Goal: Task Accomplishment & Management: Complete application form

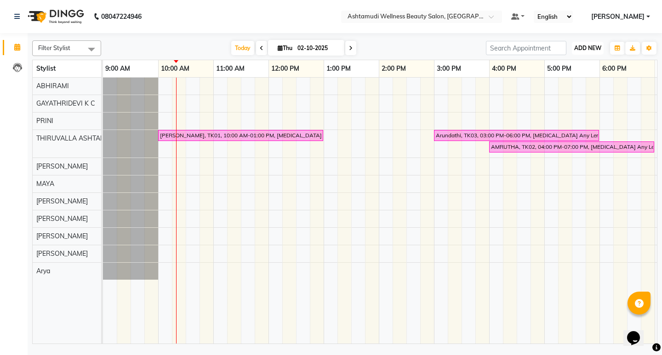
click at [602, 46] on button "ADD NEW Toggle Dropdown" at bounding box center [588, 48] width 32 height 13
click at [573, 68] on button "Add Appointment" at bounding box center [566, 66] width 73 height 12
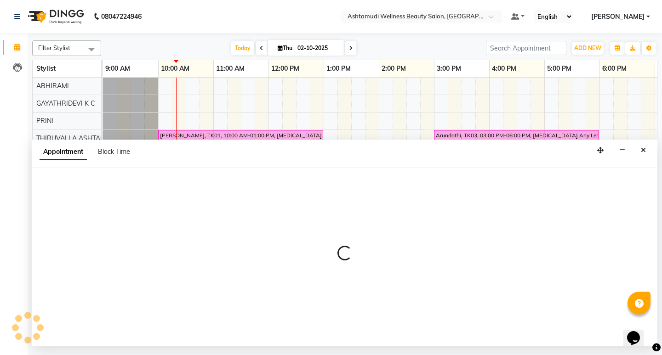
select select "tentative"
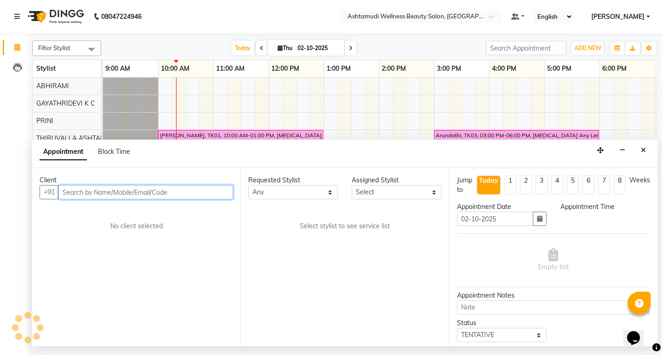
select select "600"
paste input "917306199701"
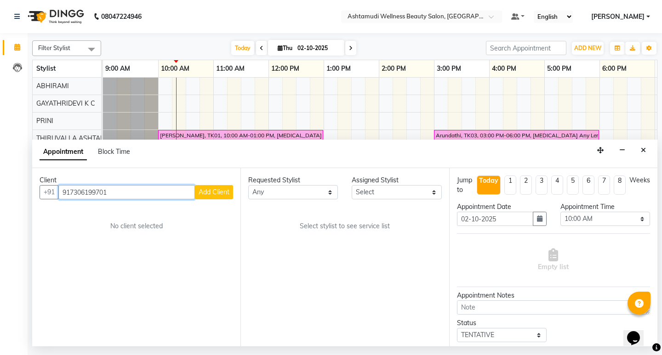
click at [70, 191] on input "917306199701" at bounding box center [126, 192] width 136 height 14
type input "7306199701"
click at [218, 196] on span "Add Client" at bounding box center [213, 192] width 31 height 8
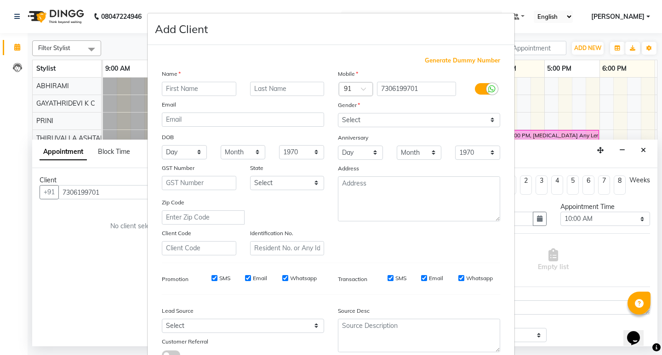
click at [181, 88] on input "text" at bounding box center [199, 89] width 74 height 14
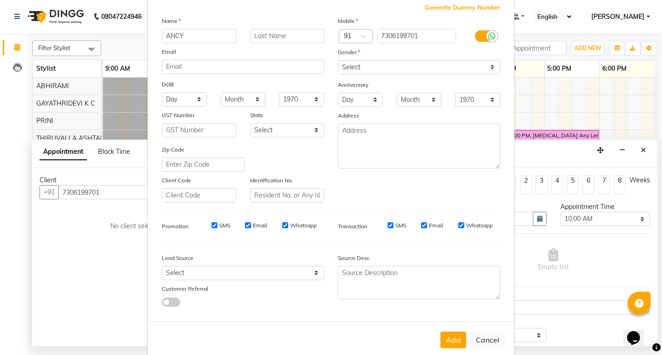
scroll to position [69, 0]
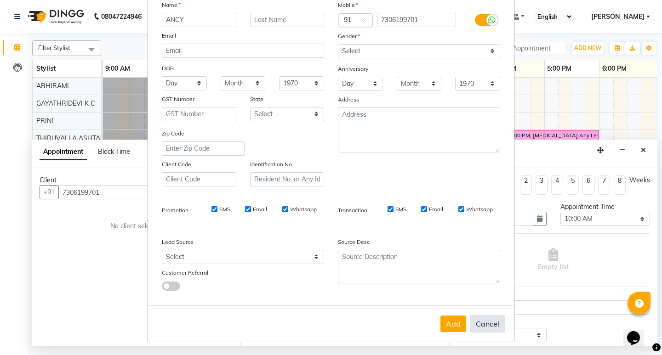
type input "ANCY"
click at [488, 323] on button "Cancel" at bounding box center [487, 323] width 35 height 17
select select
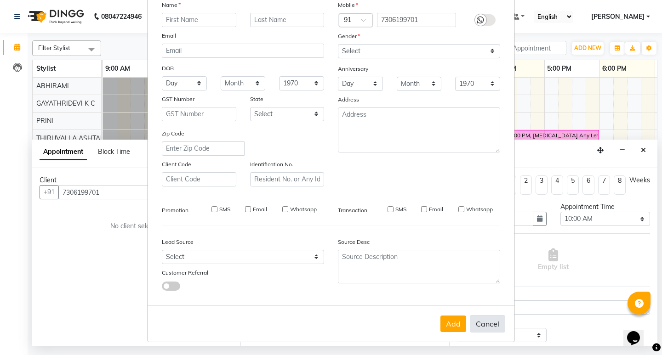
select select
checkbox input "false"
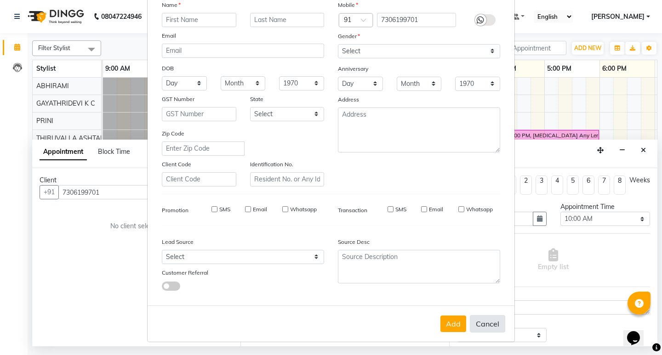
checkbox input "false"
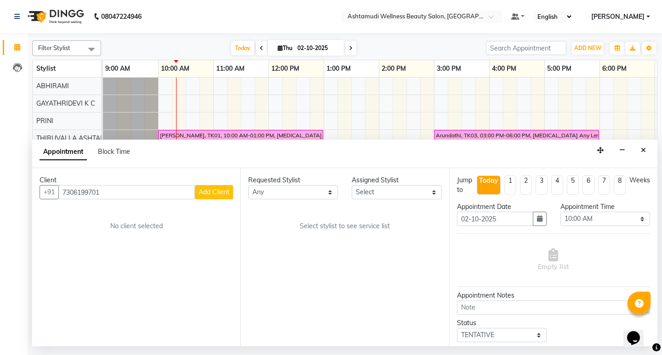
click at [650, 150] on div "Appointment Block Time" at bounding box center [344, 154] width 625 height 28
click at [641, 152] on icon "Close" at bounding box center [642, 150] width 5 height 6
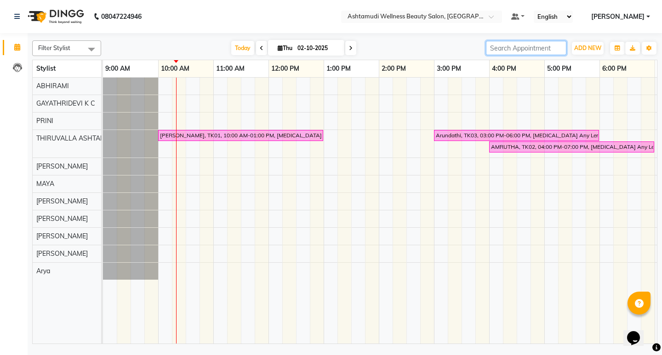
click at [544, 47] on input "search" at bounding box center [526, 48] width 80 height 14
paste input "917306199701"
type input "917306199701"
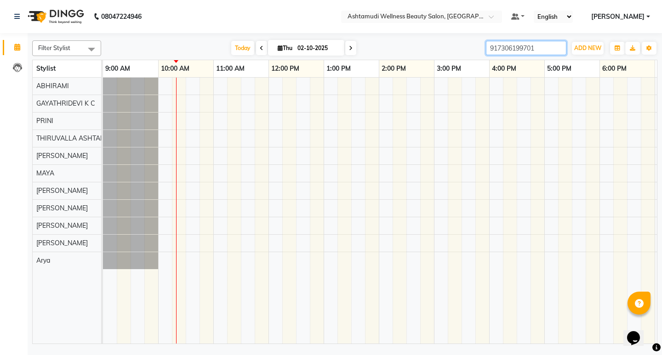
click at [557, 48] on input "917306199701" at bounding box center [526, 48] width 80 height 14
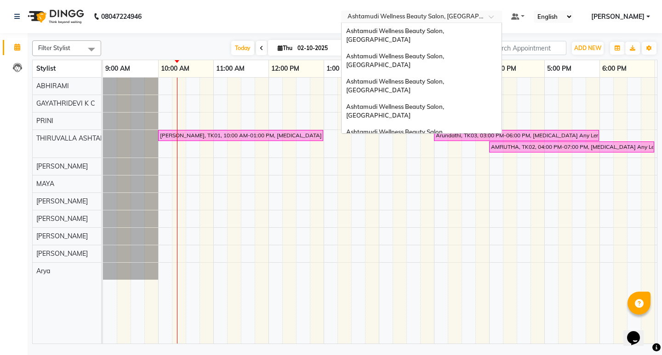
click at [500, 21] on span at bounding box center [493, 19] width 11 height 9
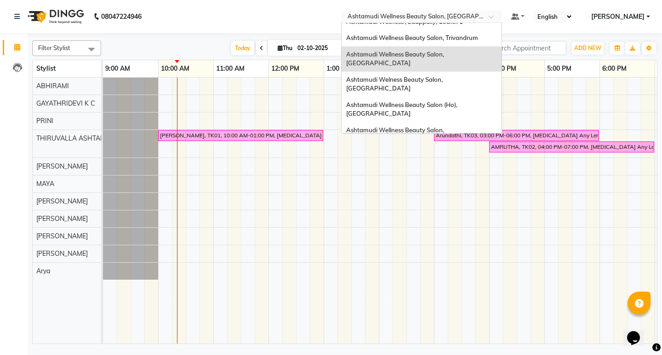
scroll to position [143, 0]
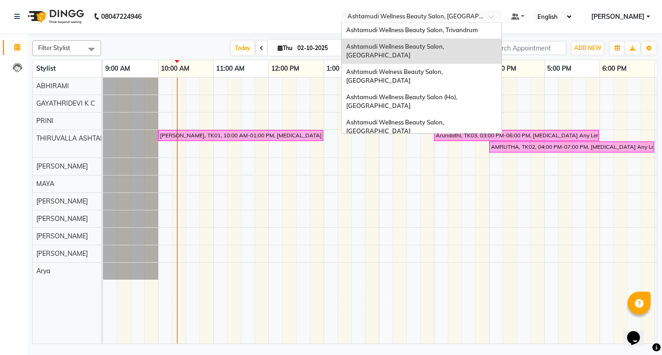
click at [473, 181] on div "Ashtamudi Wellness Beauty Salon, Alappuzha" at bounding box center [421, 193] width 160 height 25
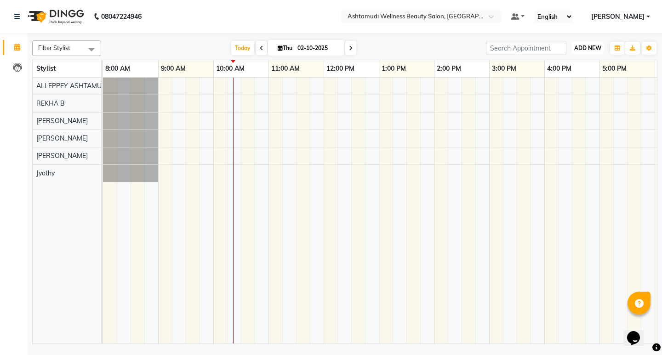
click at [584, 47] on span "ADD NEW" at bounding box center [587, 48] width 27 height 7
click at [566, 64] on button "Add Appointment" at bounding box center [566, 66] width 73 height 12
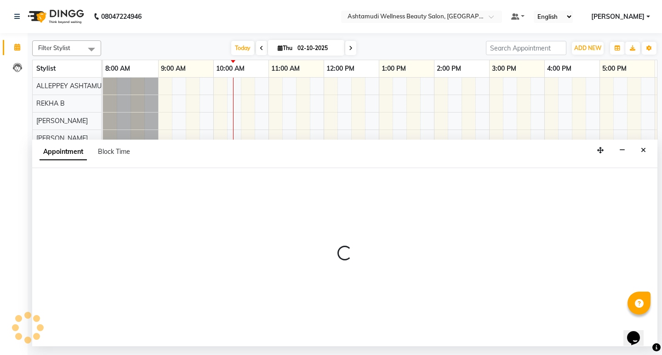
select select "540"
select select "tentative"
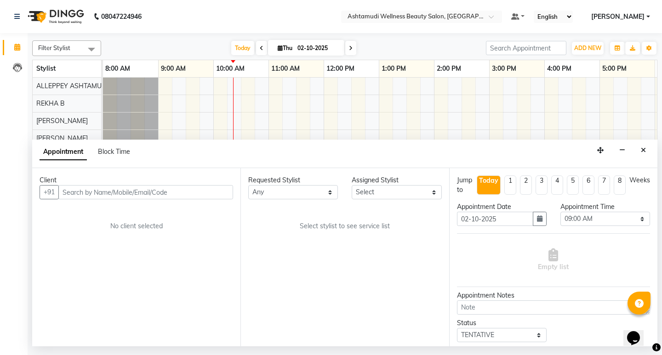
click at [186, 192] on input "text" at bounding box center [145, 192] width 175 height 14
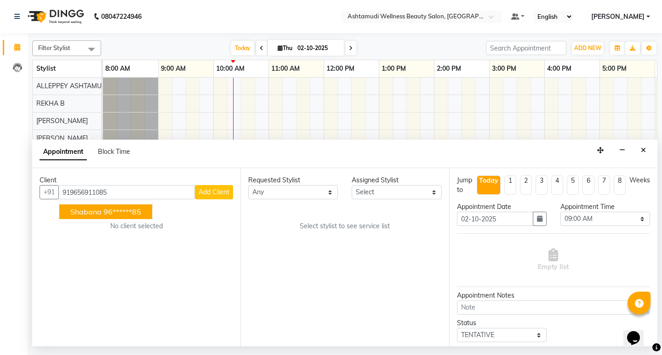
click at [104, 212] on ngb-highlight "96******85" at bounding box center [122, 211] width 38 height 9
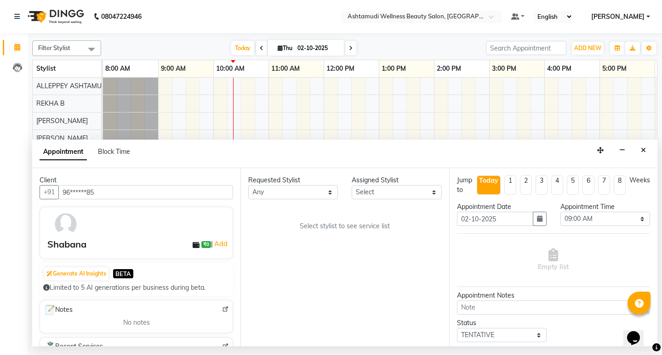
type input "96******85"
click at [404, 188] on select "Select ALLEPPEY ASHTAMUDI Jyothy REKHA B ROSELIN Soumya Sreedevi" at bounding box center [396, 192] width 90 height 14
select select "27367"
click at [351, 185] on select "Select ALLEPPEY ASHTAMUDI Jyothy REKHA B ROSELIN Soumya Sreedevi" at bounding box center [396, 192] width 90 height 14
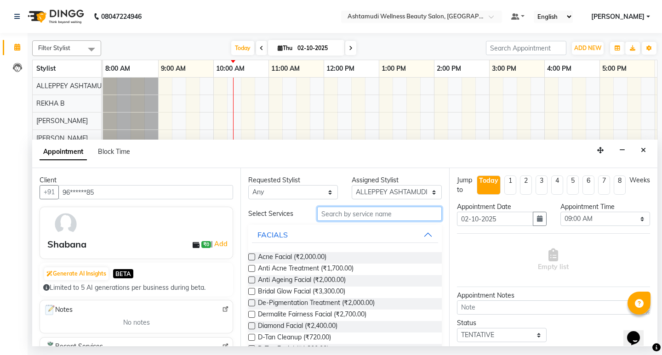
click at [340, 216] on input "text" at bounding box center [379, 214] width 124 height 14
type input "h"
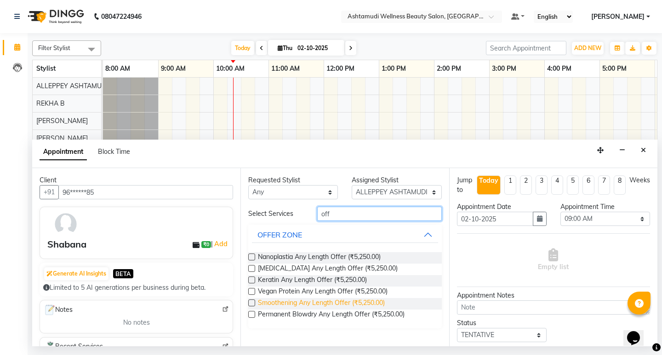
type input "off"
click at [312, 302] on span "Smoothening Any Length Offer (₹5,250.00)" at bounding box center [321, 303] width 127 height 11
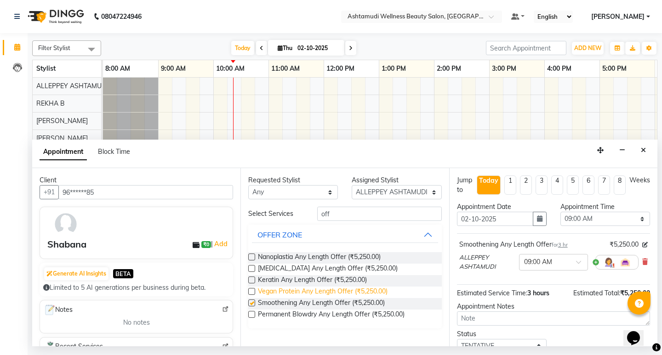
checkbox input "false"
click at [607, 220] on select "Select 09:00 AM 09:15 AM 09:30 AM 09:45 AM 10:00 AM 10:15 AM 10:30 AM 10:45 AM …" at bounding box center [605, 219] width 90 height 14
click at [563, 232] on div "Appointment Time Select 09:00 AM 09:15 AM 09:30 AM 09:45 AM 10:00 AM 10:15 AM 1…" at bounding box center [604, 217] width 103 height 31
click at [602, 217] on select "Select 09:00 AM 09:15 AM 09:30 AM 09:45 AM 10:00 AM 10:15 AM 10:30 AM 10:45 AM …" at bounding box center [605, 219] width 90 height 14
click at [545, 232] on div "Appointment Date 02-10-2025" at bounding box center [501, 217] width 103 height 31
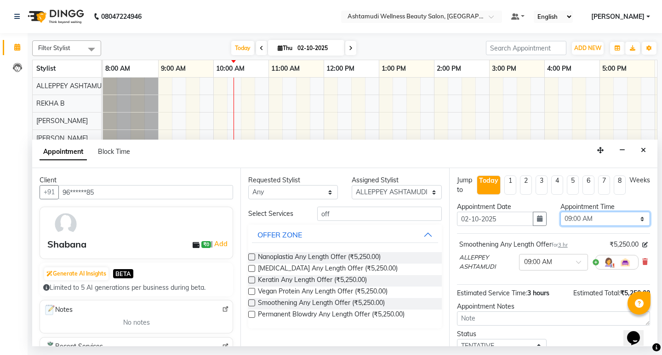
click at [608, 219] on select "Select 09:00 AM 09:15 AM 09:30 AM 09:45 AM 10:00 AM 10:15 AM 10:30 AM 10:45 AM …" at bounding box center [605, 219] width 90 height 14
select select "660"
click at [560, 212] on select "Select 09:00 AM 09:15 AM 09:30 AM 09:45 AM 10:00 AM 10:15 AM 10:30 AM 10:45 AM …" at bounding box center [605, 219] width 90 height 14
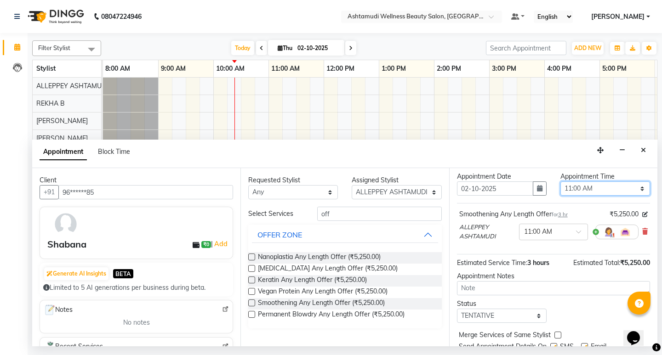
scroll to position [46, 0]
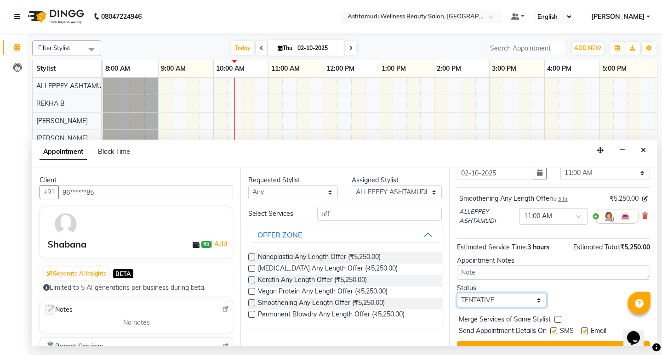
click at [516, 302] on select "Select TENTATIVE CONFIRM CHECK-IN UPCOMING" at bounding box center [502, 300] width 90 height 14
select select "confirm booking"
click at [457, 293] on select "Select TENTATIVE CONFIRM CHECK-IN UPCOMING" at bounding box center [502, 300] width 90 height 14
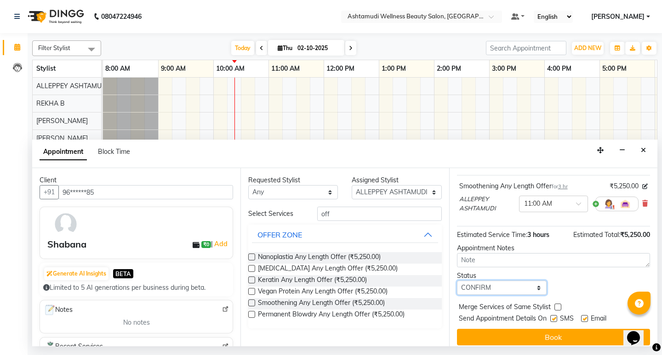
scroll to position [65, 0]
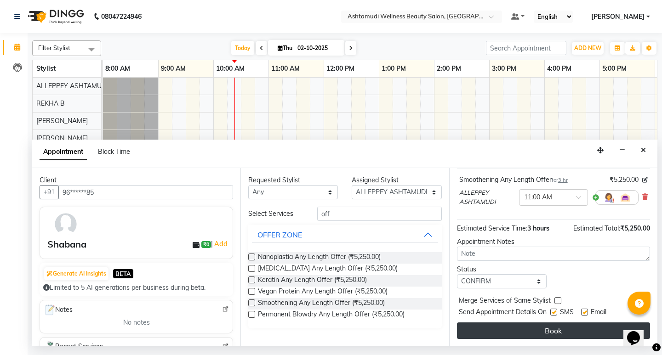
click at [568, 330] on button "Book" at bounding box center [553, 331] width 193 height 17
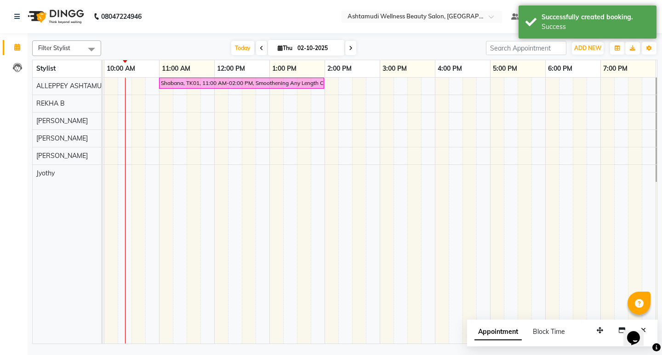
scroll to position [0, 0]
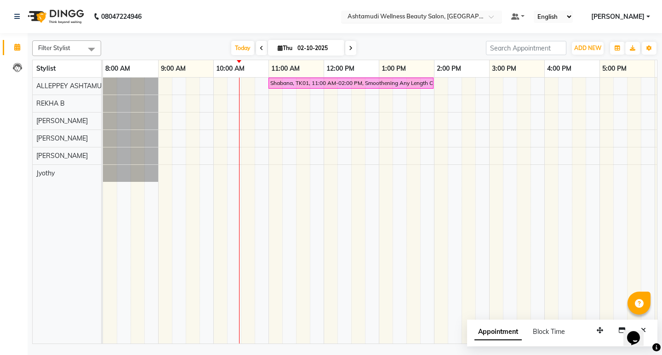
click at [500, 16] on span at bounding box center [493, 19] width 11 height 9
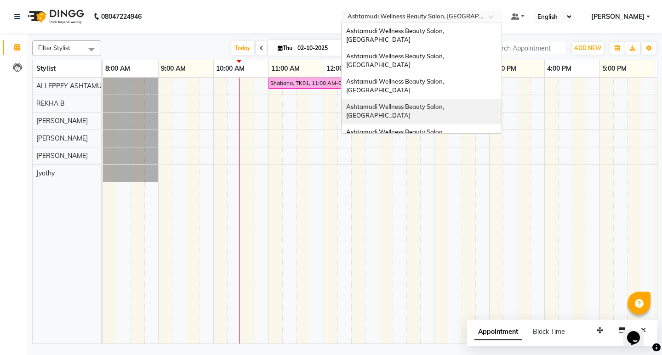
click at [445, 78] on span "Ashtamudi Wellness Beauty Salon, Kazakoottam" at bounding box center [395, 86] width 99 height 17
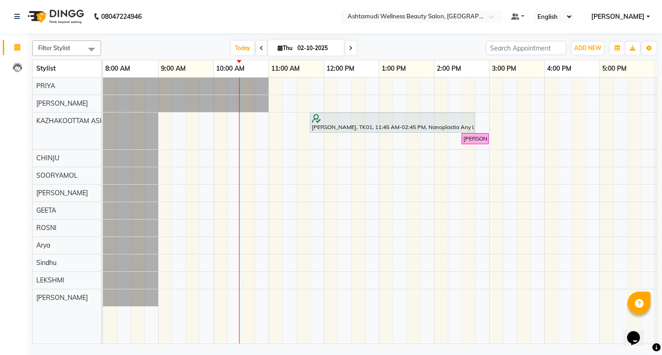
click at [439, 267] on div "Sheethal, TK01, 11:45 AM-02:45 PM, Nanoplastia Any Length Offer Helen, TK02, 02…" at bounding box center [461, 211] width 717 height 266
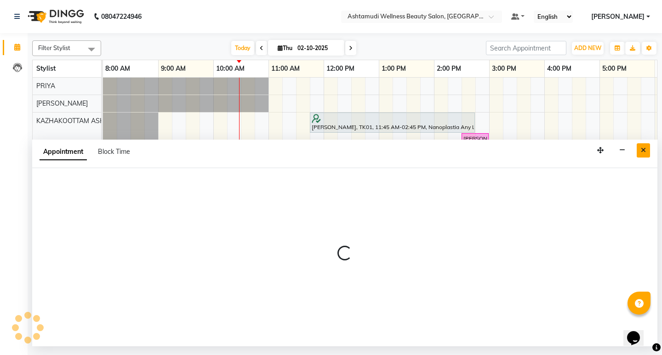
select select "59473"
select select "840"
select select "tentative"
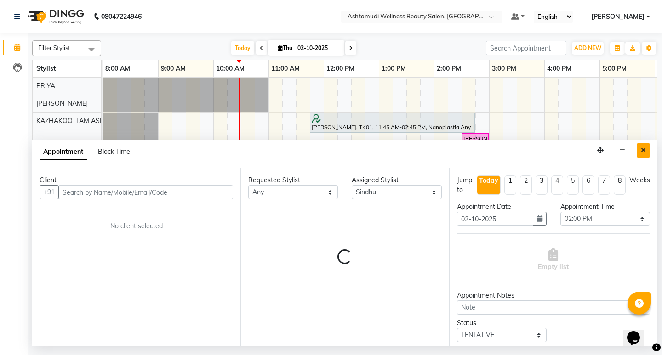
click at [643, 154] on button "Close" at bounding box center [642, 150] width 13 height 14
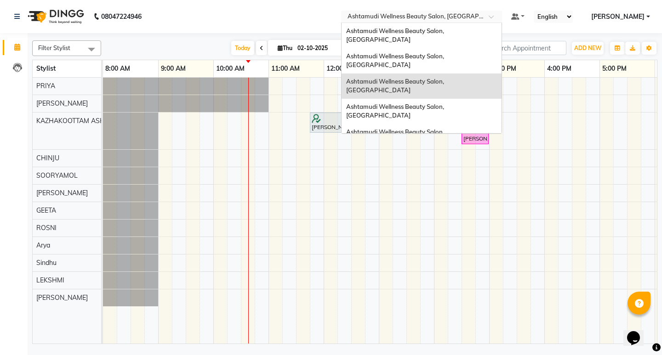
click at [500, 16] on span at bounding box center [493, 19] width 11 height 9
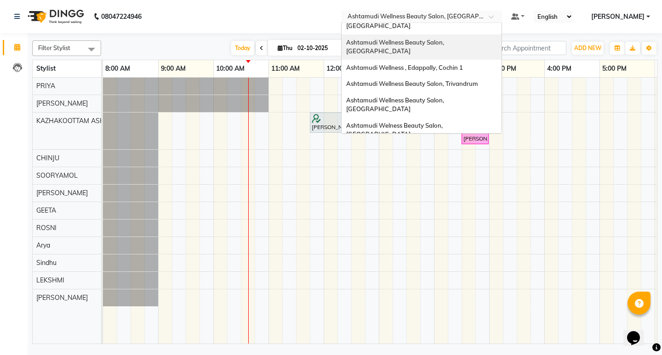
scroll to position [92, 0]
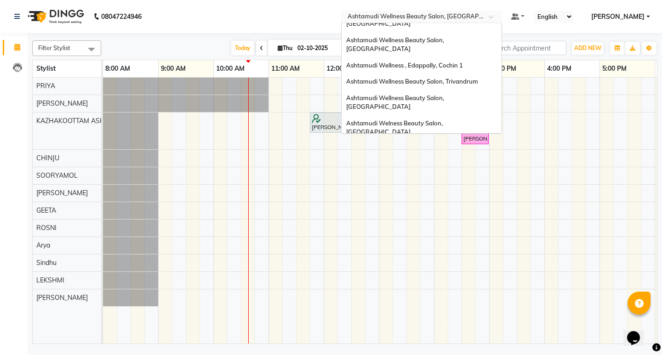
click at [445, 170] on span "Ashtamudi Wellness Beauty Salon, [GEOGRAPHIC_DATA]" at bounding box center [395, 178] width 99 height 17
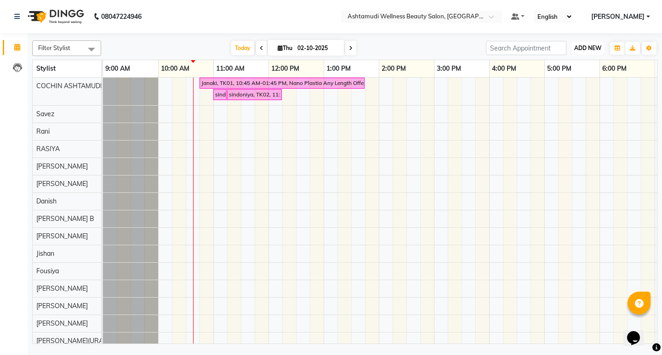
click at [591, 48] on span "ADD NEW" at bounding box center [587, 48] width 27 height 7
click at [566, 67] on button "Add Appointment" at bounding box center [566, 66] width 73 height 12
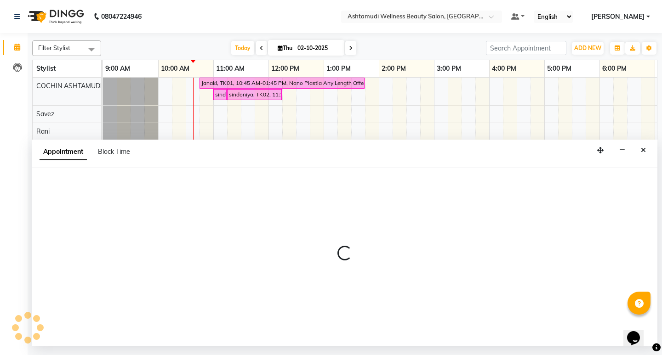
select select "600"
select select "tentative"
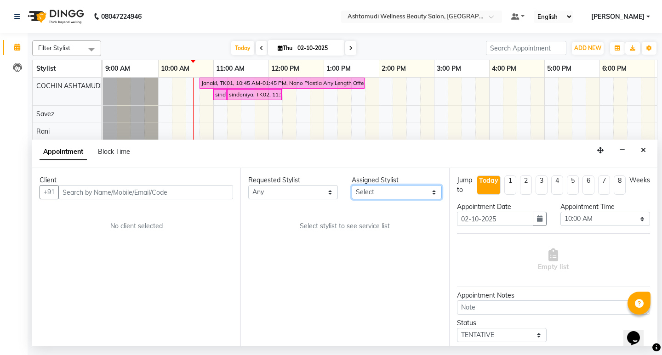
click at [413, 191] on select "Select Aiswarya B Ankith(URAJ) BINU MANGAR COCHIN ASHTAMUDI Danish Fousiya Jish…" at bounding box center [396, 192] width 90 height 14
select select "27313"
click at [351, 185] on select "Select Aiswarya B Ankith(URAJ) BINU MANGAR COCHIN ASHTAMUDI Danish Fousiya Jish…" at bounding box center [396, 192] width 90 height 14
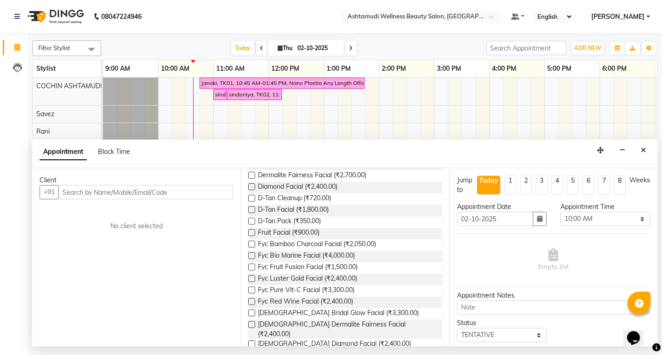
scroll to position [138, 0]
click at [622, 152] on icon "button" at bounding box center [622, 150] width 6 height 6
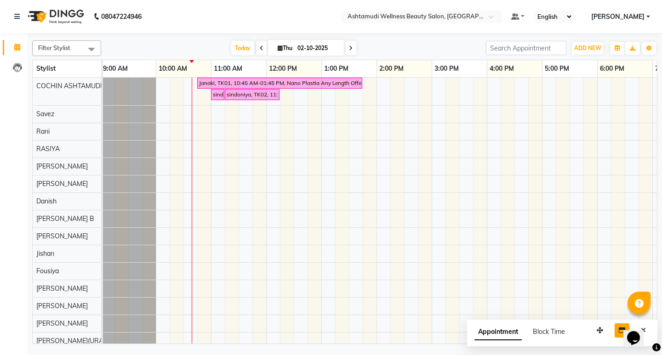
scroll to position [0, 0]
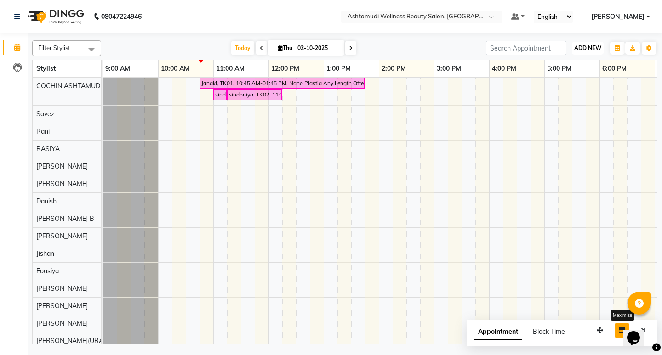
drag, startPoint x: 581, startPoint y: 44, endPoint x: 579, endPoint y: 51, distance: 7.1
click at [581, 44] on button "ADD NEW Toggle Dropdown" at bounding box center [588, 48] width 32 height 13
click at [566, 73] on div "Add Appointment" at bounding box center [567, 66] width 74 height 20
click at [589, 43] on button "ADD NEW Toggle Dropdown" at bounding box center [588, 48] width 32 height 13
click at [579, 61] on button "Add Appointment" at bounding box center [566, 66] width 73 height 12
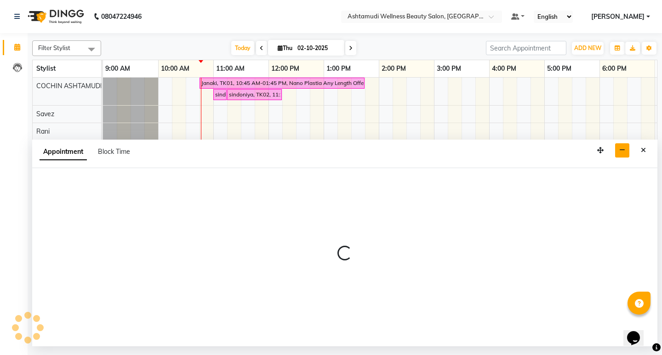
select select "tentative"
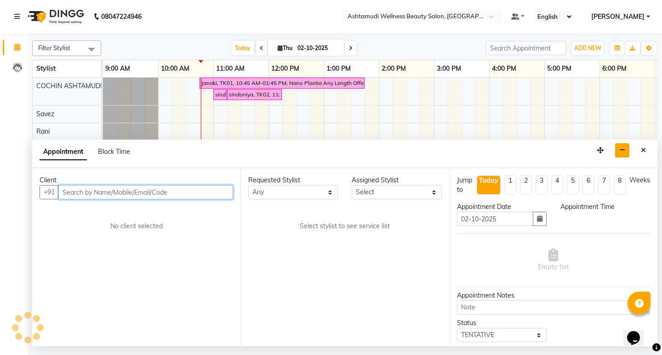
select select "600"
click at [174, 195] on input "text" at bounding box center [145, 192] width 175 height 14
paste input "919188574750"
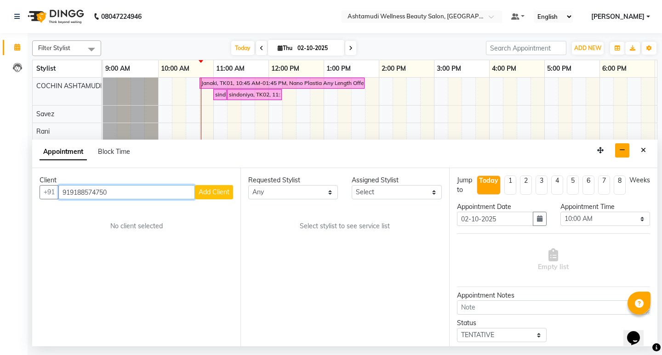
click at [72, 193] on input "919188574750" at bounding box center [126, 192] width 136 height 14
type input "9188574750"
click at [209, 194] on span "Add Client" at bounding box center [213, 192] width 31 height 8
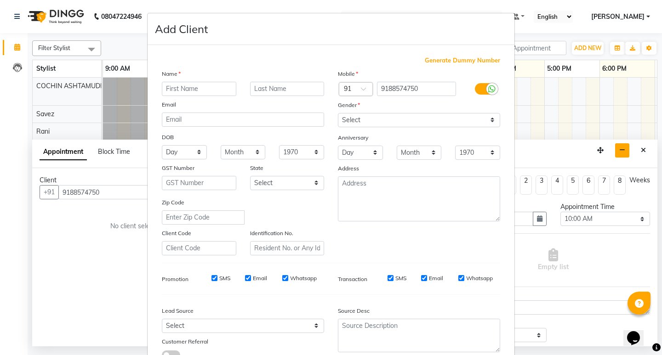
click at [206, 87] on input "text" at bounding box center [199, 89] width 74 height 14
type input "g"
type input "GOPIKA"
click at [356, 123] on select "Select Male Female Other Prefer Not To Say" at bounding box center [419, 120] width 162 height 14
select select "female"
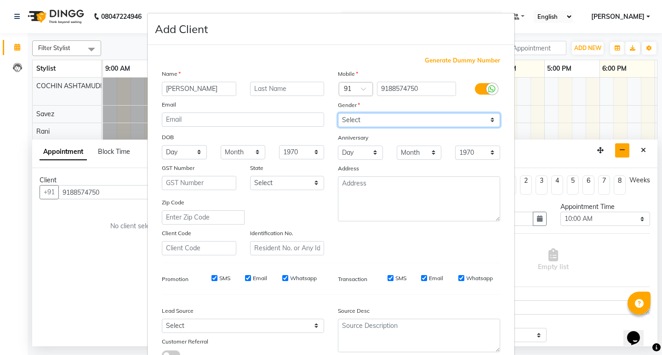
click at [338, 113] on select "Select Male Female Other Prefer Not To Say" at bounding box center [419, 120] width 162 height 14
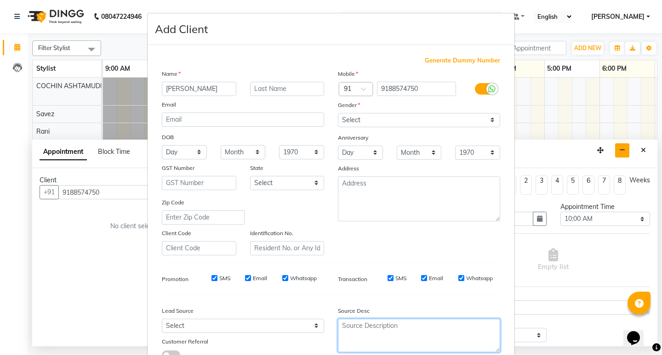
click at [358, 345] on textarea at bounding box center [419, 336] width 162 height 34
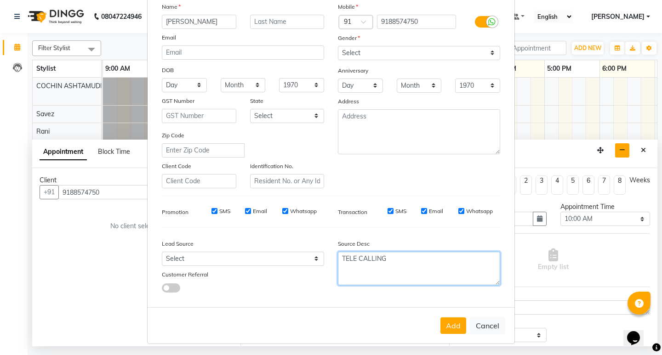
scroll to position [69, 0]
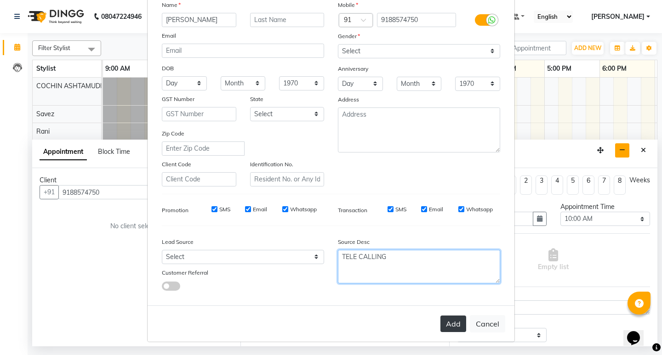
type textarea "TELE CALLING"
click at [449, 324] on button "Add" at bounding box center [453, 324] width 26 height 17
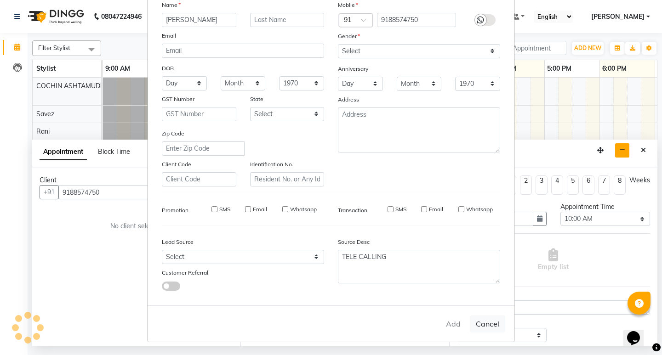
type input "91******50"
select select
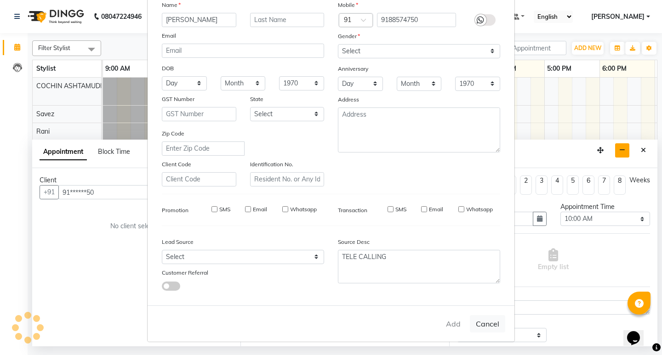
select select
checkbox input "false"
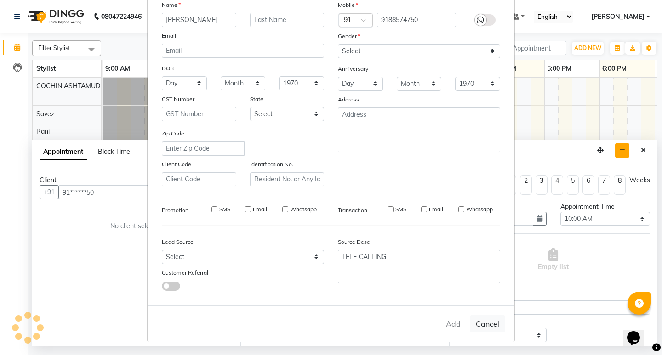
checkbox input "false"
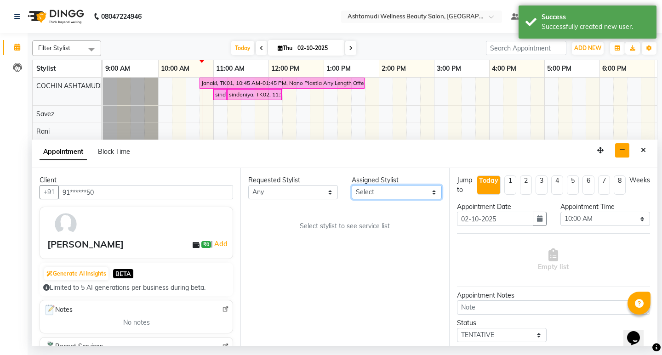
click at [402, 194] on select "Select Aiswarya B Ankith(URAJ) BINU MANGAR COCHIN ASHTAMUDI Danish Fousiya Jish…" at bounding box center [396, 192] width 90 height 14
select select "27313"
click at [351, 185] on select "Select Aiswarya B Ankith(URAJ) BINU MANGAR COCHIN ASHTAMUDI Danish Fousiya Jish…" at bounding box center [396, 192] width 90 height 14
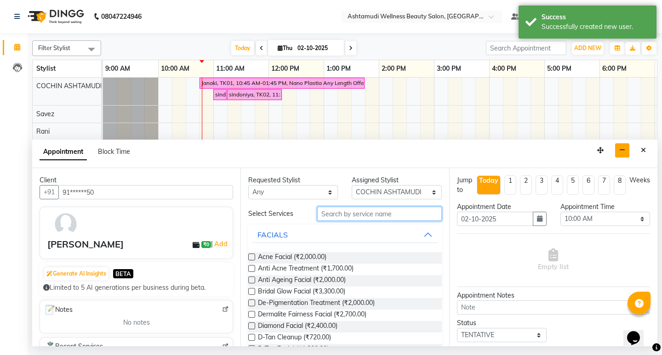
click at [366, 213] on input "text" at bounding box center [379, 214] width 124 height 14
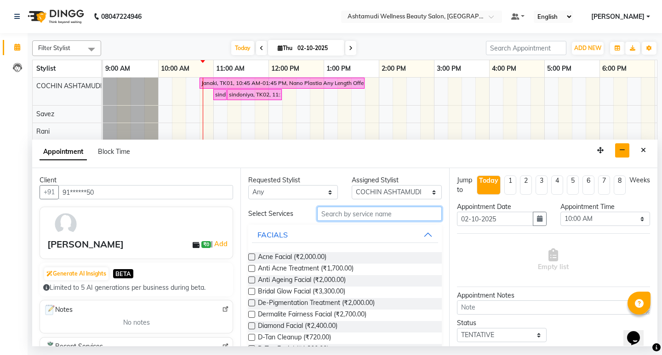
click at [368, 216] on input "text" at bounding box center [379, 214] width 124 height 14
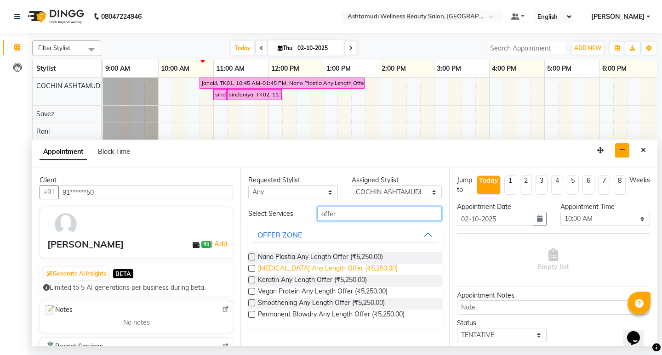
type input "offer"
click at [335, 266] on span "Botox Any Length Offer (₹5,250.00)" at bounding box center [328, 269] width 140 height 11
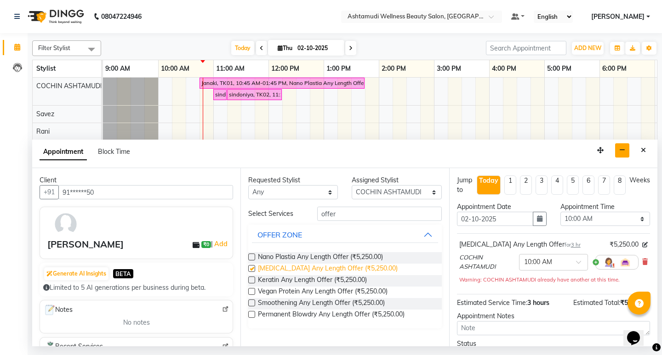
checkbox input "false"
click at [597, 218] on select "Select 10:00 AM 10:15 AM 10:30 AM 10:45 AM 11:00 AM 11:15 AM 11:30 AM 11:45 AM …" at bounding box center [605, 219] width 90 height 14
select select "720"
click at [560, 212] on select "Select 10:00 AM 10:15 AM 10:30 AM 10:45 AM 11:00 AM 11:15 AM 11:30 AM 11:45 AM …" at bounding box center [605, 219] width 90 height 14
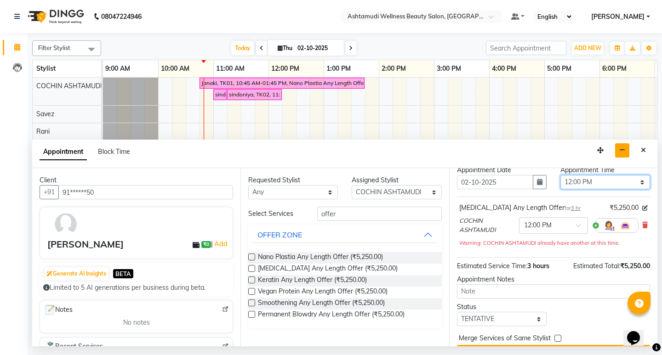
scroll to position [59, 0]
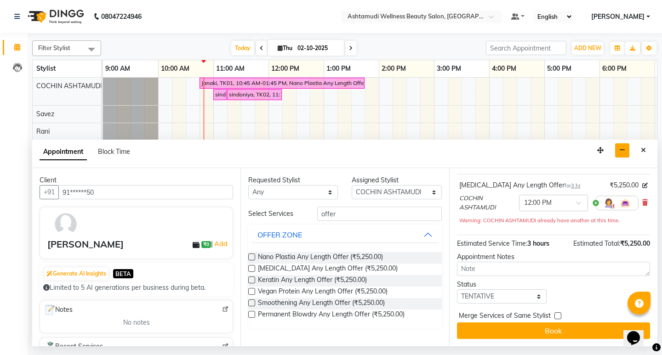
click at [516, 288] on div "Status" at bounding box center [502, 285] width 90 height 10
click at [516, 299] on select "Select TENTATIVE CONFIRM CHECK-IN UPCOMING" at bounding box center [502, 296] width 90 height 14
select select "confirm booking"
click at [457, 289] on select "Select TENTATIVE CONFIRM CHECK-IN UPCOMING" at bounding box center [502, 296] width 90 height 14
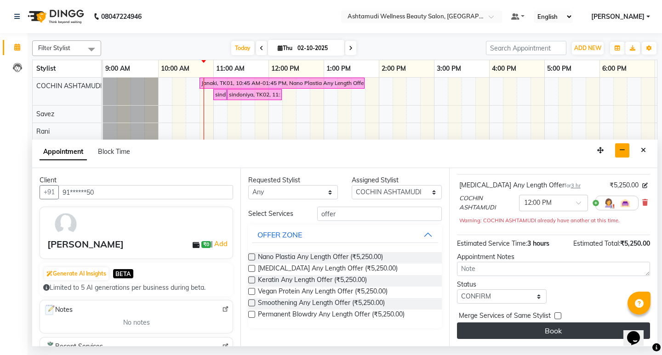
click at [534, 326] on button "Book" at bounding box center [553, 331] width 193 height 17
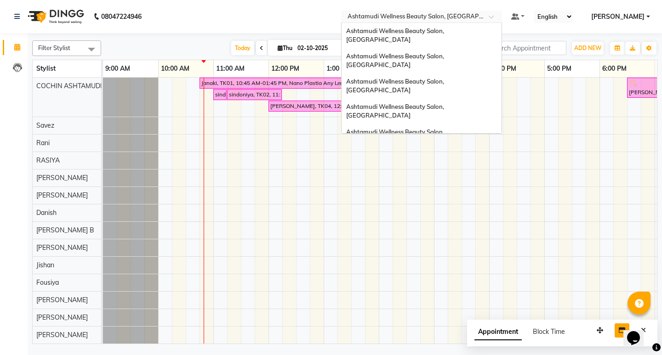
click at [479, 17] on input "text" at bounding box center [411, 17] width 133 height 9
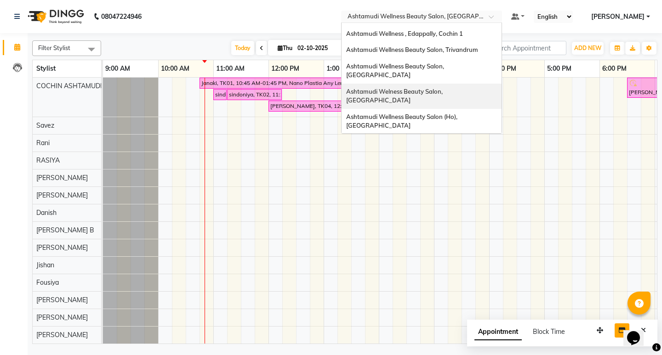
scroll to position [143, 0]
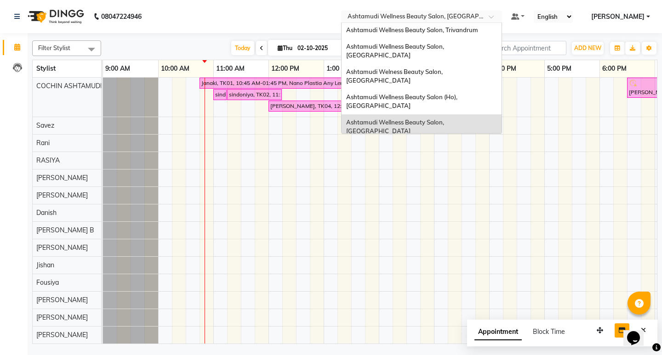
click at [445, 185] on span "Ashtamudi Wellness Beauty Salon, Alappuzha" at bounding box center [395, 193] width 99 height 17
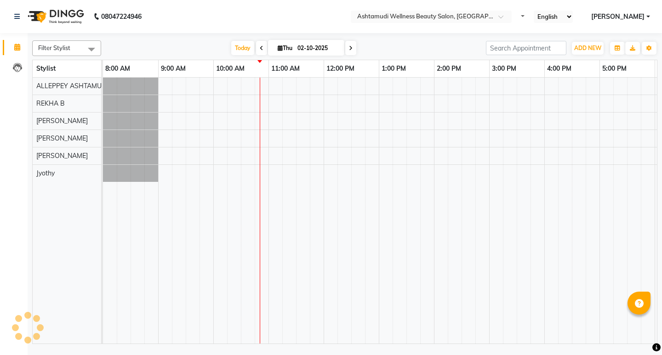
select select "en"
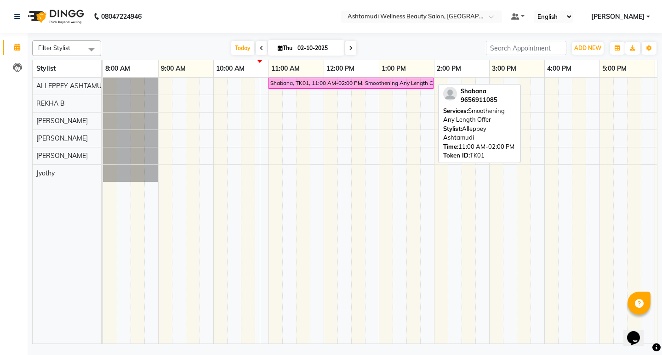
click at [339, 82] on div "Shabana, TK01, 11:00 AM-02:00 PM, Smoothening Any Length Offer" at bounding box center [350, 83] width 163 height 8
select select "6"
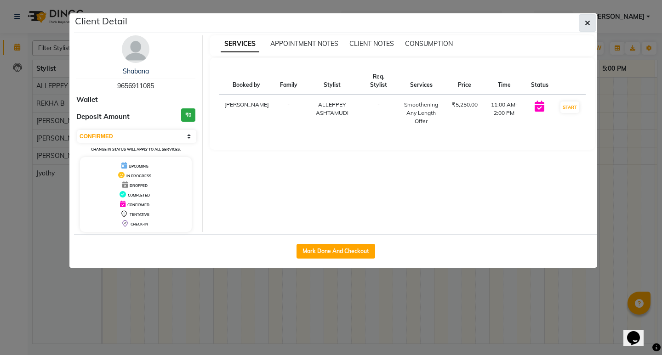
click at [592, 25] on button "button" at bounding box center [586, 22] width 17 height 17
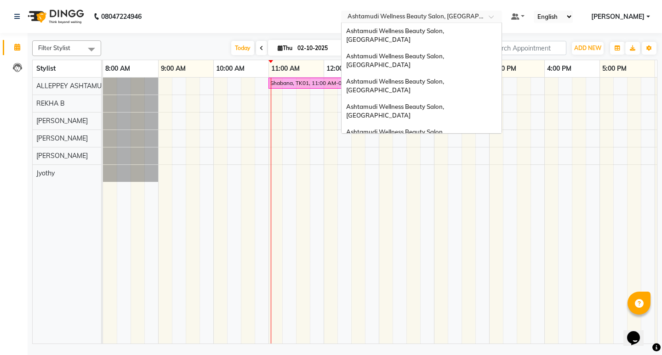
click at [500, 19] on span at bounding box center [493, 19] width 11 height 9
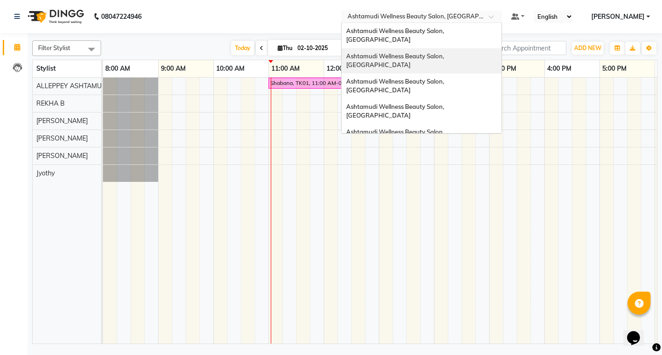
click at [474, 53] on div "Ashtamudi Wellness Beauty Salon, [GEOGRAPHIC_DATA]" at bounding box center [421, 60] width 160 height 25
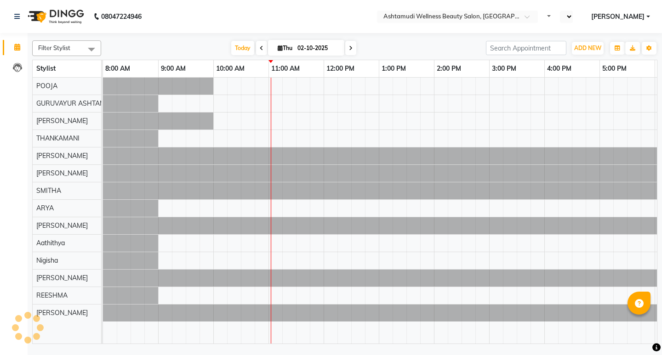
select select "en"
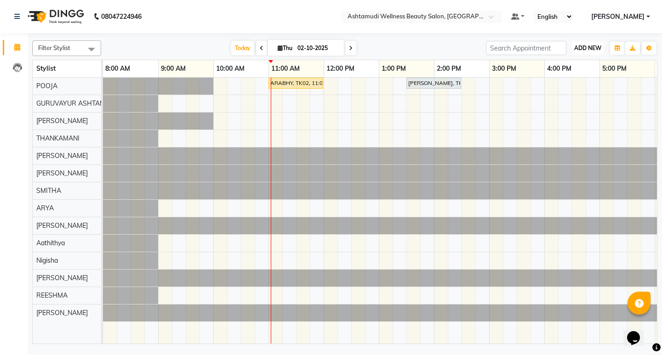
click at [586, 49] on span "ADD NEW" at bounding box center [587, 48] width 27 height 7
click at [571, 62] on button "Add Appointment" at bounding box center [566, 66] width 73 height 12
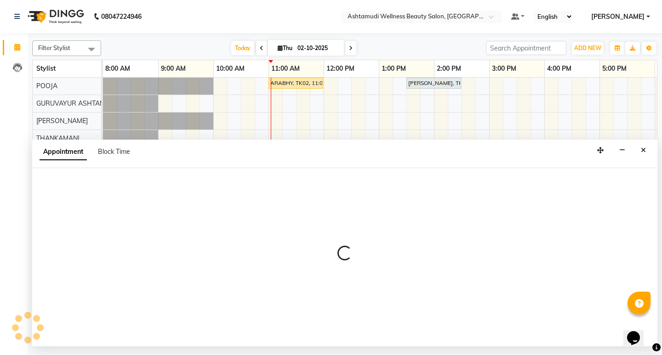
select select "tentative"
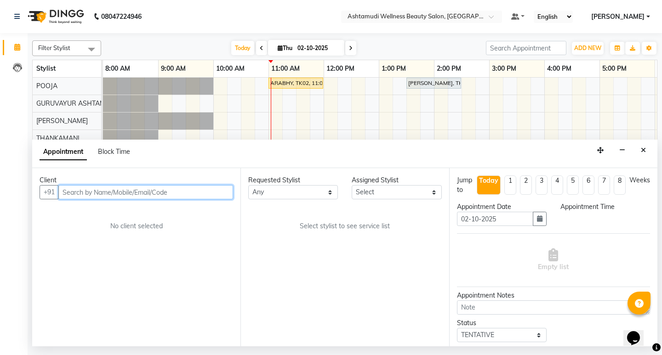
select select "540"
click at [207, 196] on input "text" at bounding box center [145, 192] width 175 height 14
paste input "917561099200"
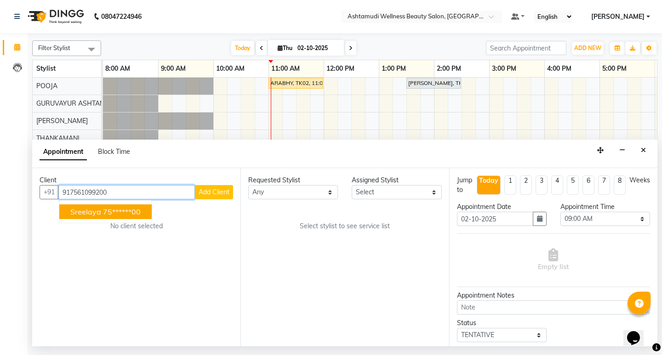
click at [104, 214] on ngb-highlight "75******00" at bounding box center [122, 211] width 38 height 9
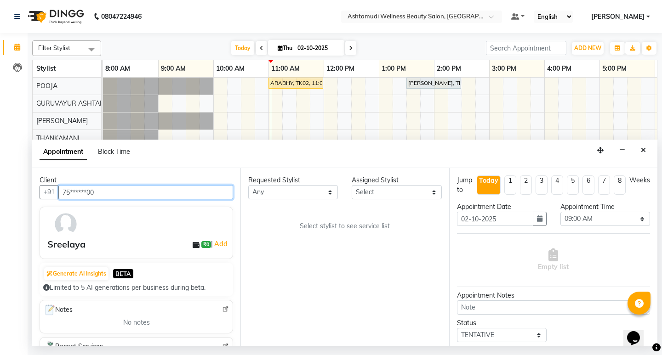
type input "75******00"
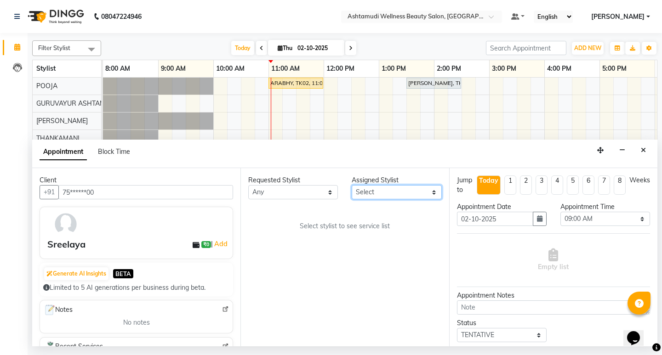
click at [420, 193] on select "Select Aathithya [PERSON_NAME] [PERSON_NAME] ARYA GURUVAYUR [PERSON_NAME] [PERS…" at bounding box center [396, 192] width 90 height 14
select select "27526"
click at [351, 185] on select "Select Aathithya [PERSON_NAME] [PERSON_NAME] ARYA GURUVAYUR [PERSON_NAME] [PERS…" at bounding box center [396, 192] width 90 height 14
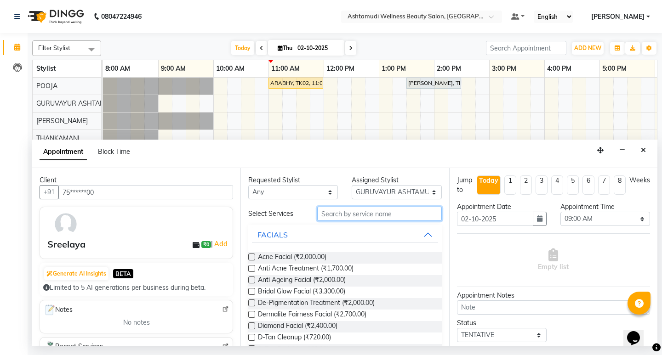
click at [345, 215] on input "text" at bounding box center [379, 214] width 124 height 14
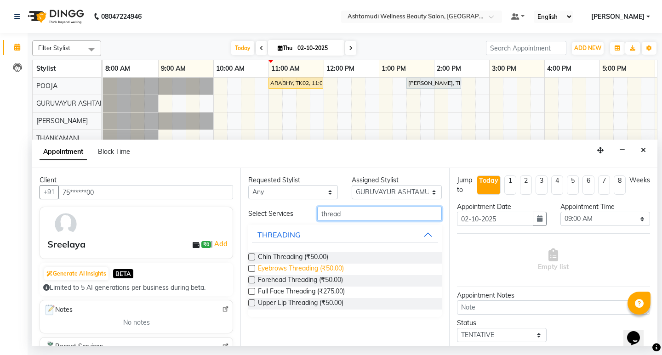
type input "thread"
click at [323, 268] on span "Eyebrows Threading (₹50.00)" at bounding box center [301, 269] width 86 height 11
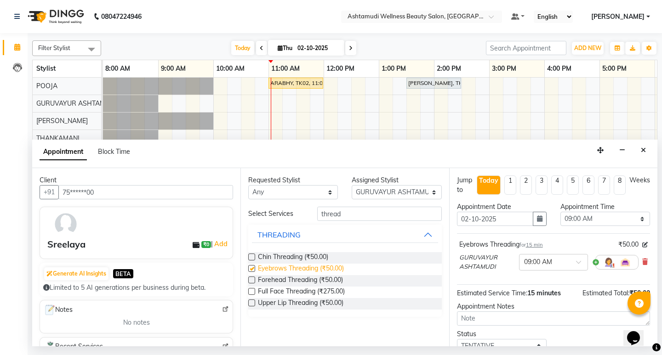
checkbox input "false"
click at [372, 215] on input "thread" at bounding box center [379, 214] width 124 height 14
type input "t"
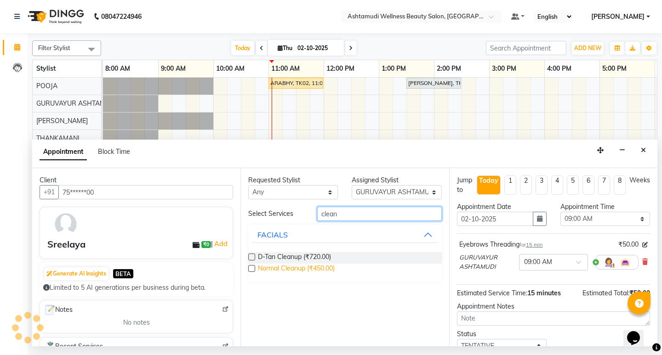
type input "clean"
click at [320, 271] on span "Normal Cleanup (₹450.00)" at bounding box center [296, 269] width 77 height 11
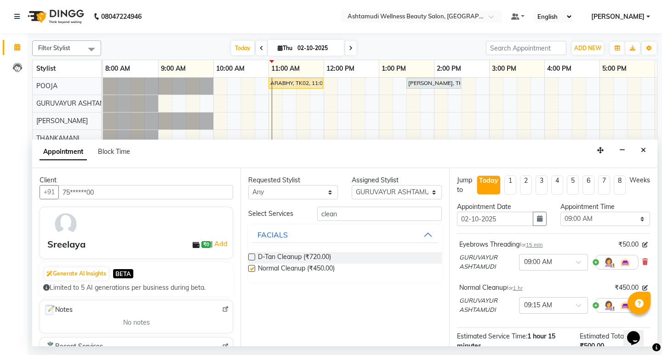
checkbox input "false"
click at [343, 210] on input "clean" at bounding box center [379, 214] width 124 height 14
type input "c"
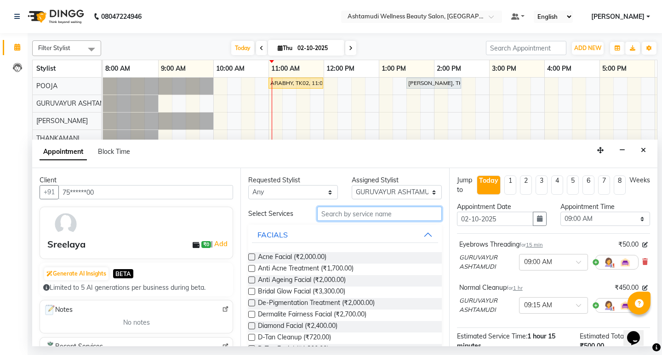
type input "p"
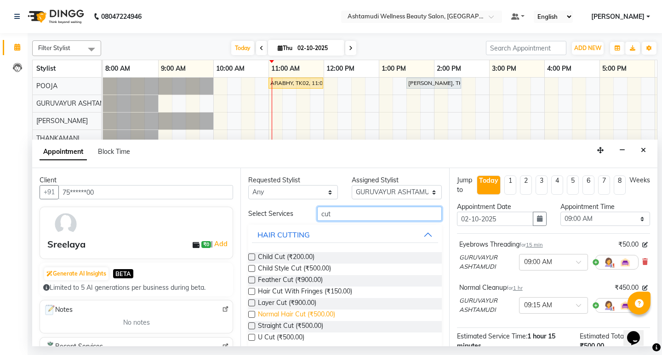
type input "cut"
click at [316, 317] on span "Normal Hair Cut (₹500.00)" at bounding box center [296, 315] width 77 height 11
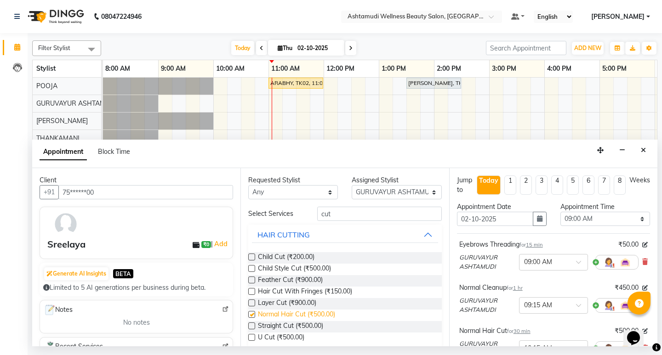
checkbox input "false"
click at [608, 213] on select "Select 09:00 AM 09:15 AM 09:30 AM 09:45 AM 10:00 AM 10:15 AM 10:30 AM 10:45 AM …" at bounding box center [605, 219] width 90 height 14
click at [560, 212] on select "Select 09:00 AM 09:15 AM 09:30 AM 09:45 AM 10:00 AM 10:15 AM 10:30 AM 10:45 AM …" at bounding box center [605, 219] width 90 height 14
click at [608, 218] on select "Select 09:00 AM 09:15 AM 09:30 AM 09:45 AM 10:00 AM 10:15 AM 10:30 AM 10:45 AM …" at bounding box center [605, 219] width 90 height 14
select select "690"
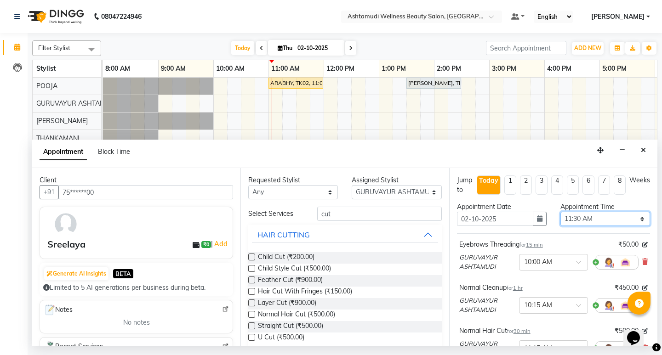
click at [560, 212] on select "Select 09:00 AM 09:15 AM 09:30 AM 09:45 AM 10:00 AM 10:15 AM 10:30 AM 10:45 AM …" at bounding box center [605, 219] width 90 height 14
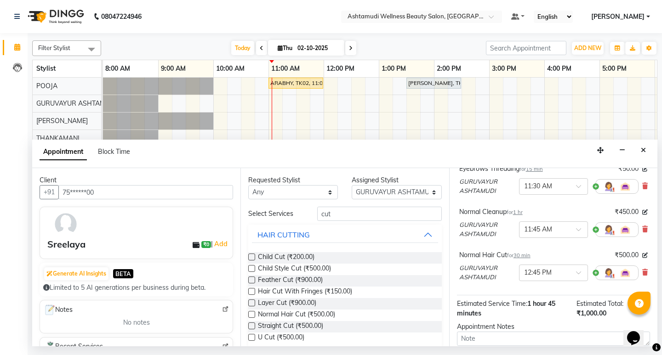
scroll to position [146, 0]
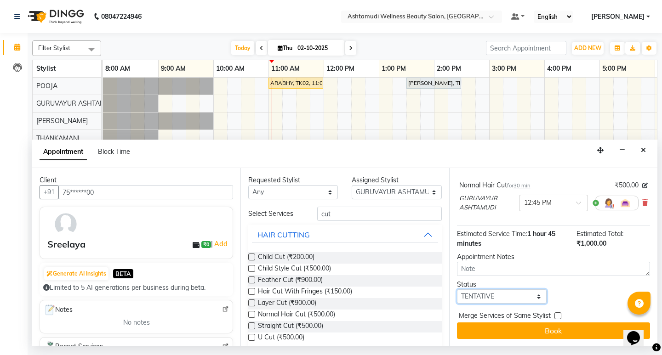
click at [517, 295] on select "Select TENTATIVE CONFIRM CHECK-IN UPCOMING" at bounding box center [502, 296] width 90 height 14
select select "confirm booking"
click at [457, 289] on select "Select TENTATIVE CONFIRM CHECK-IN UPCOMING" at bounding box center [502, 296] width 90 height 14
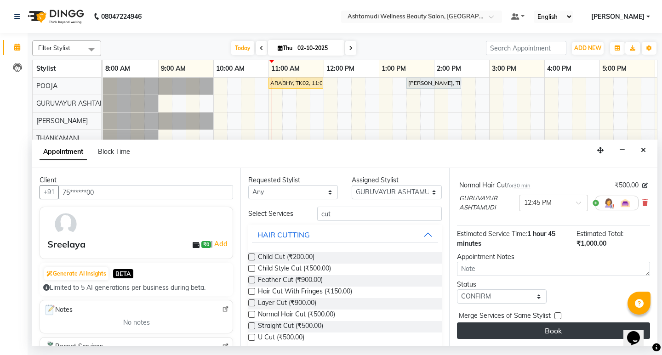
click at [570, 327] on button "Book" at bounding box center [553, 331] width 193 height 17
